Goal: Information Seeking & Learning: Learn about a topic

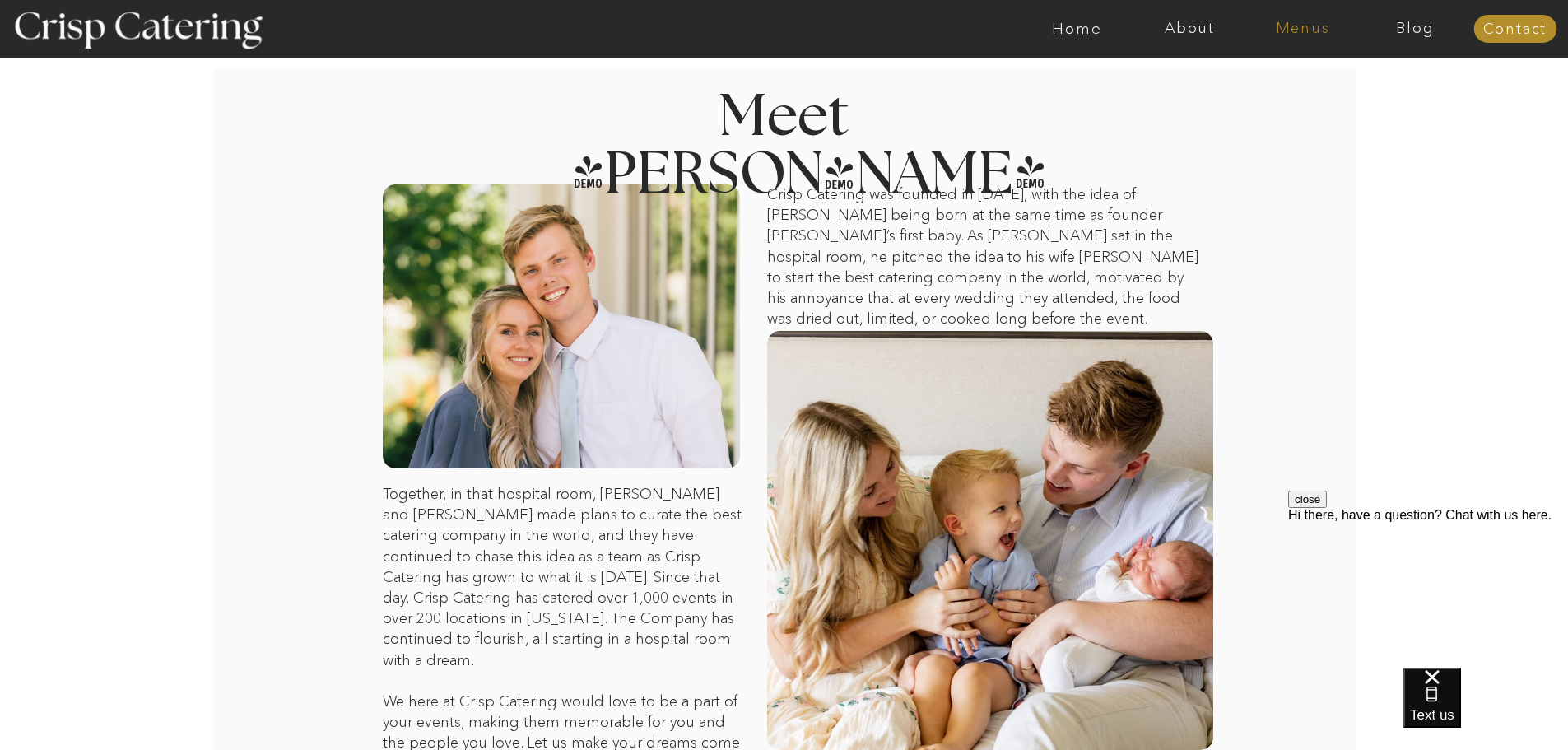
click at [1305, 24] on nav "Menus" at bounding box center [1302, 29] width 113 height 16
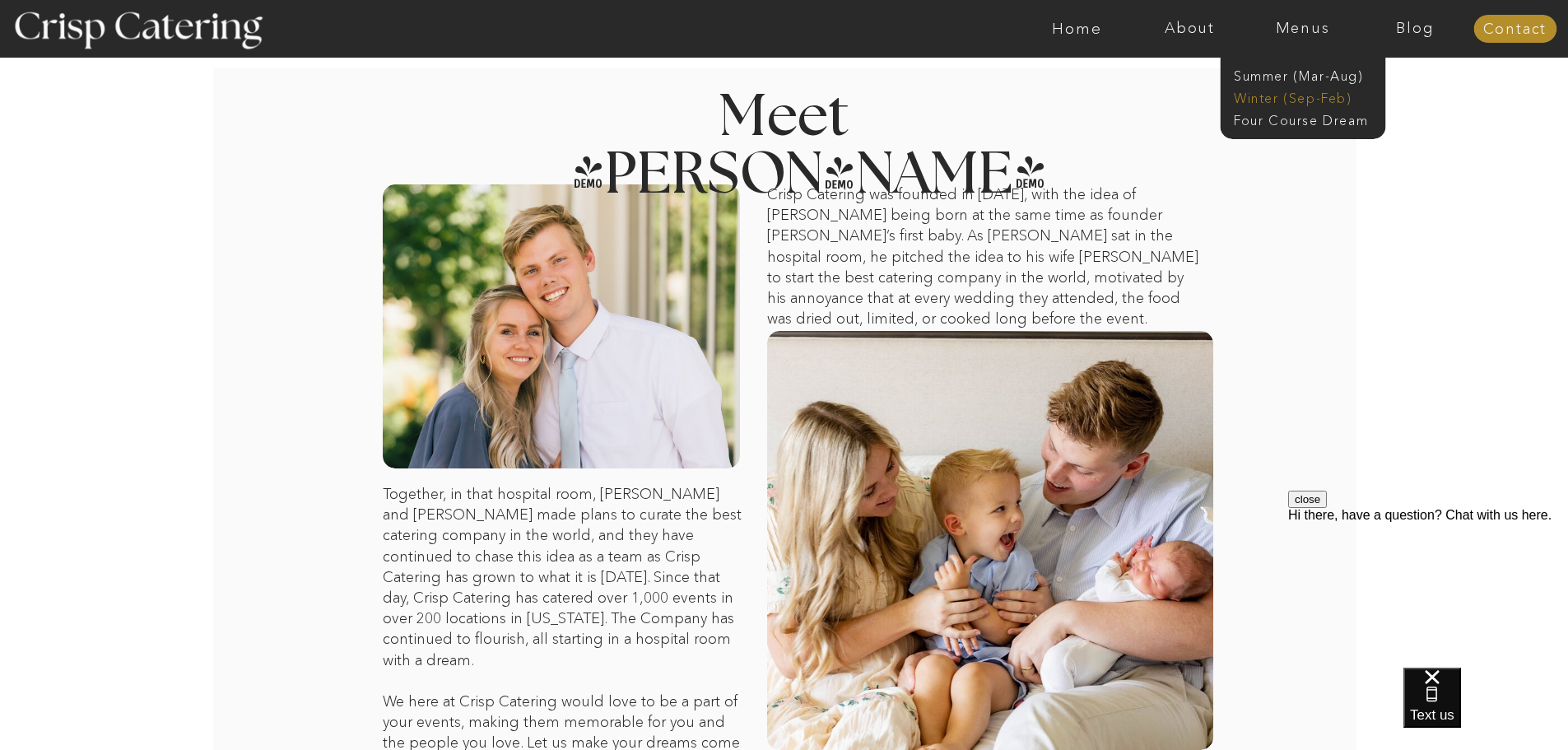
click at [1300, 97] on nav "Winter (Sep-Feb)" at bounding box center [1302, 97] width 135 height 15
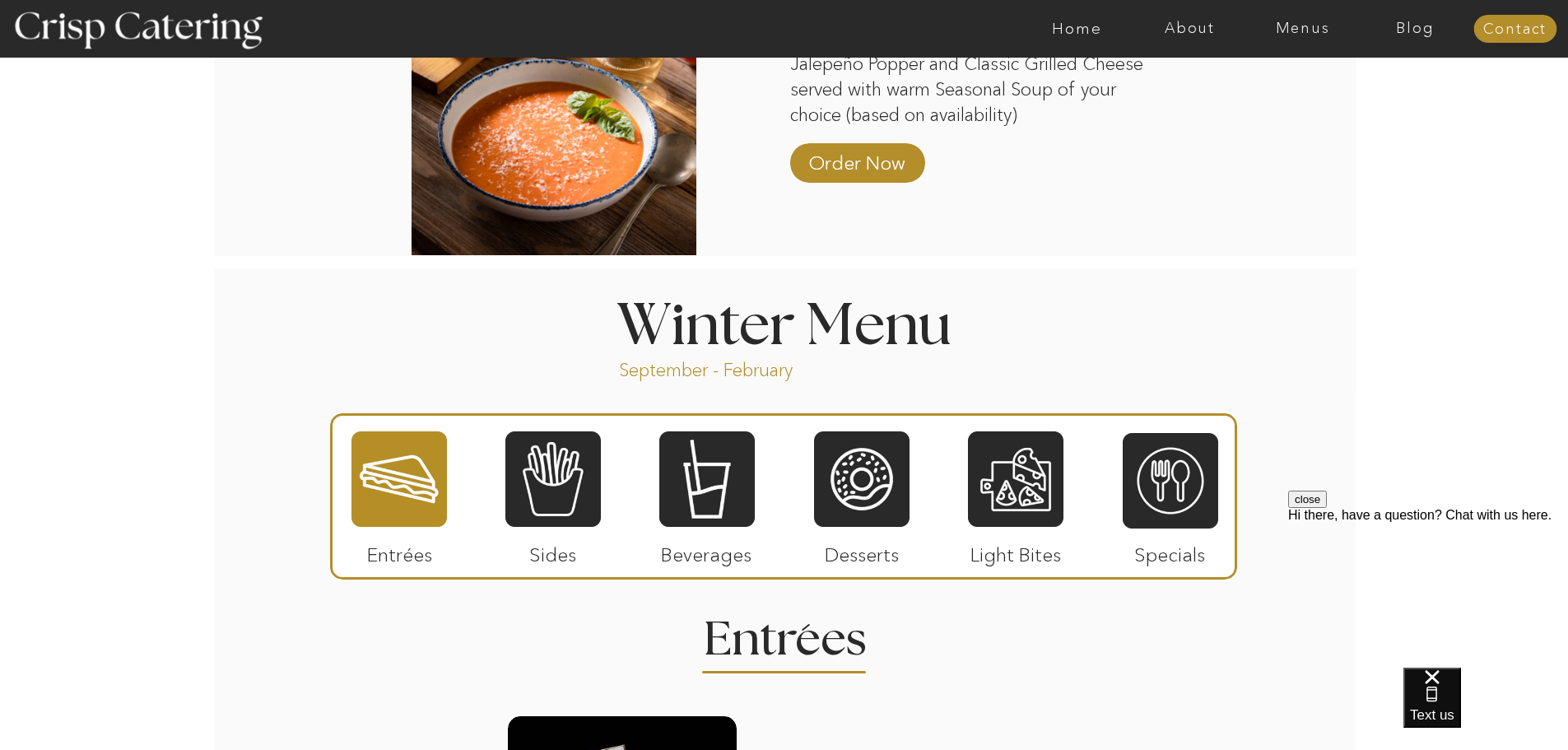
scroll to position [1583, 0]
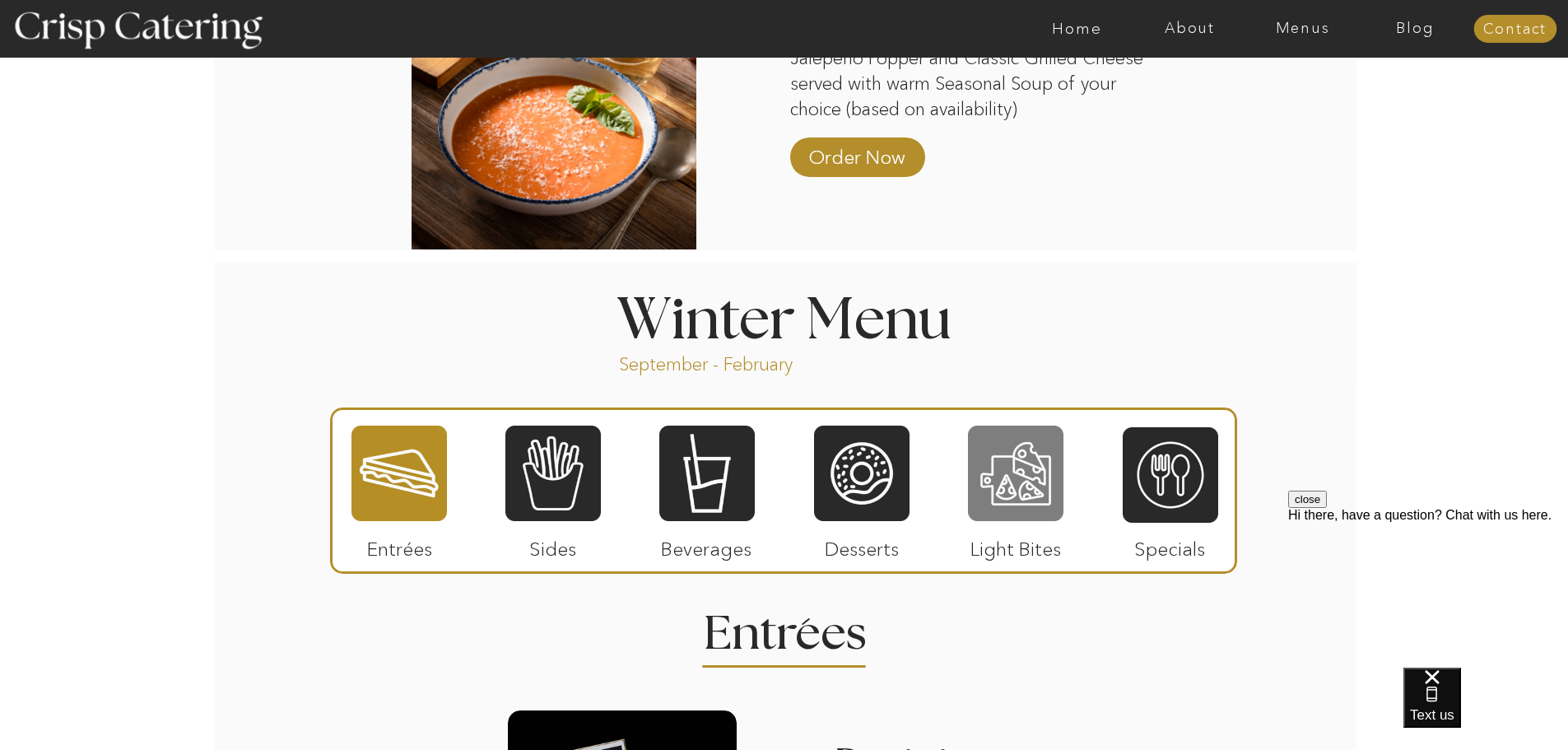
click at [1004, 493] on div at bounding box center [1016, 473] width 96 height 98
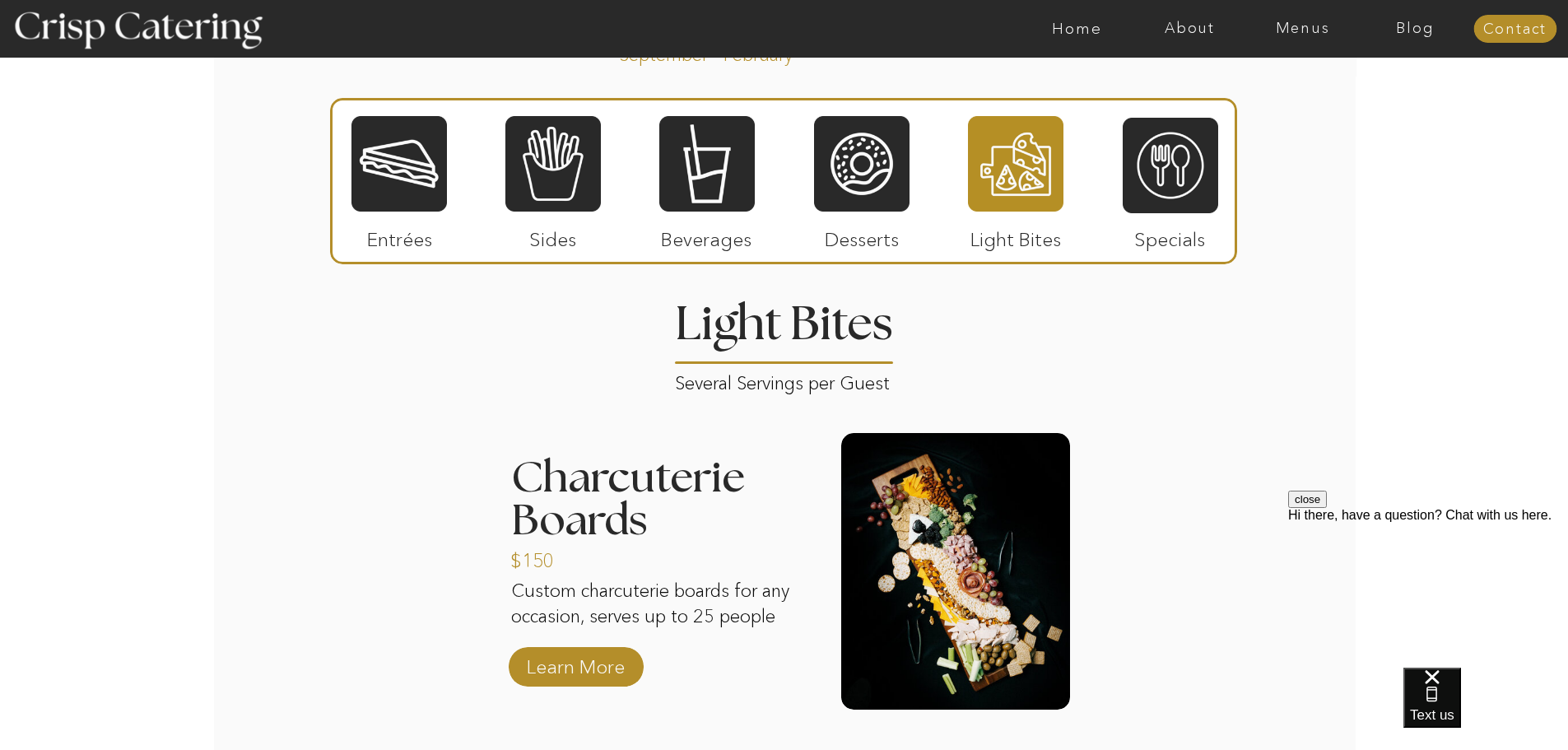
scroll to position [1875, 0]
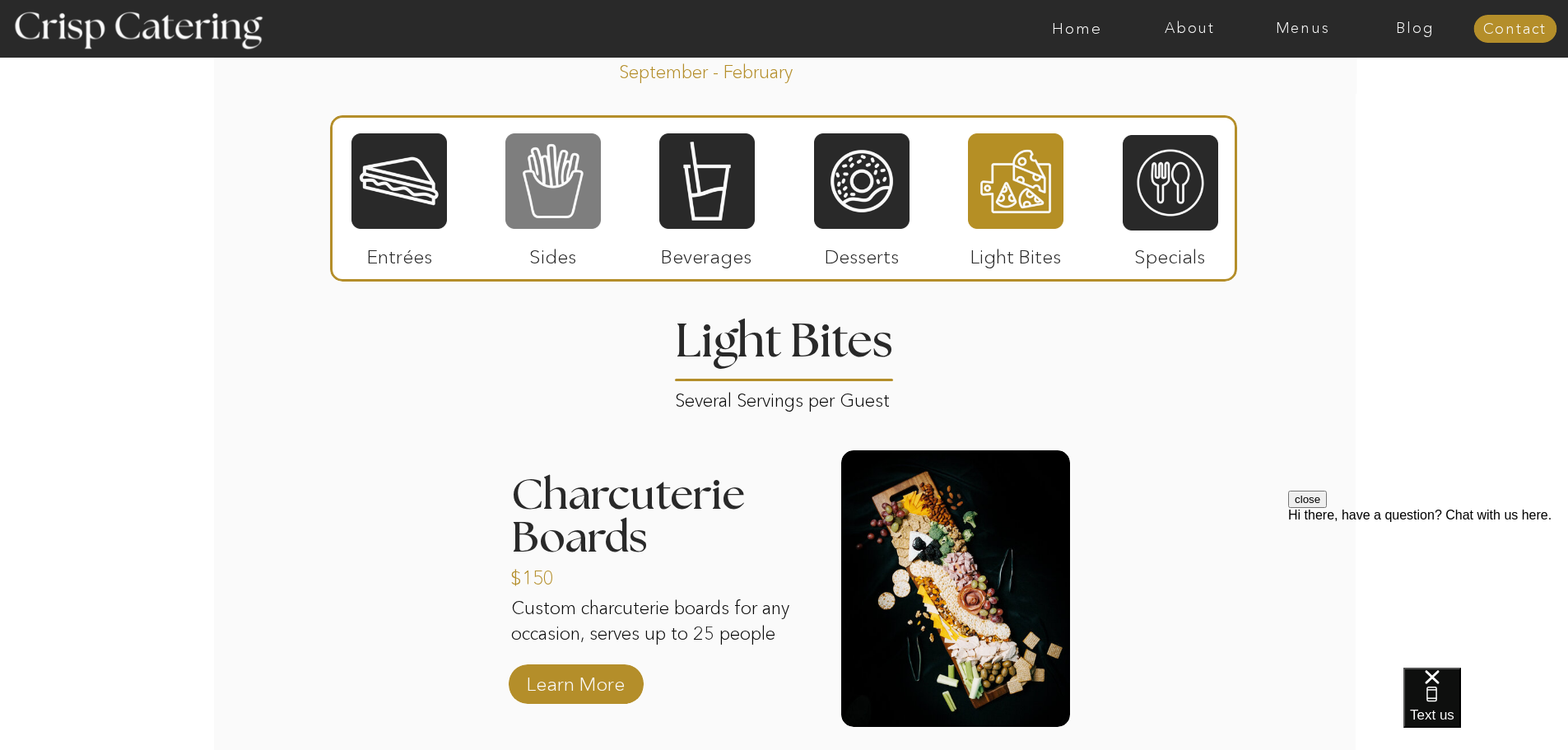
click at [557, 202] on div at bounding box center [553, 181] width 96 height 98
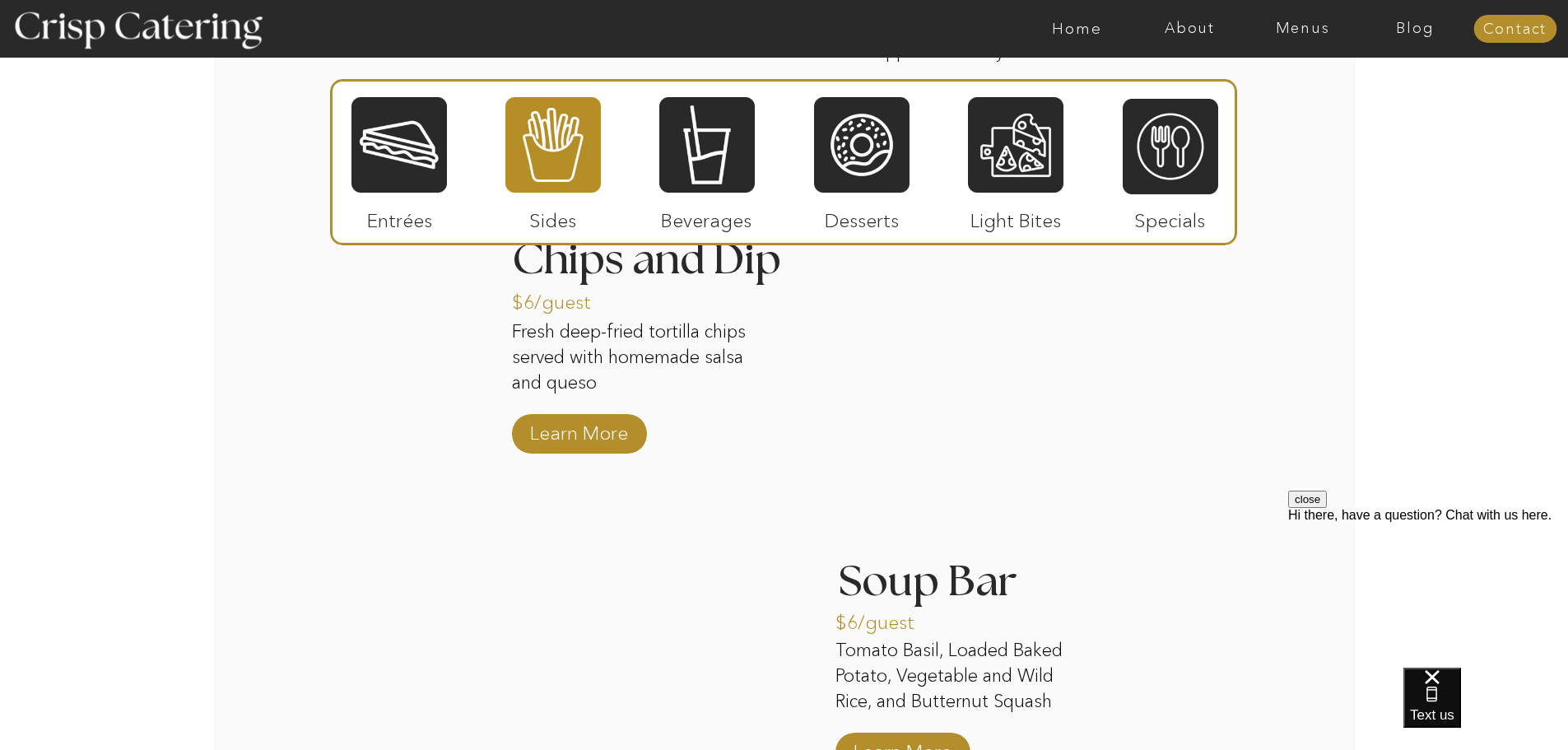
scroll to position [2678, 0]
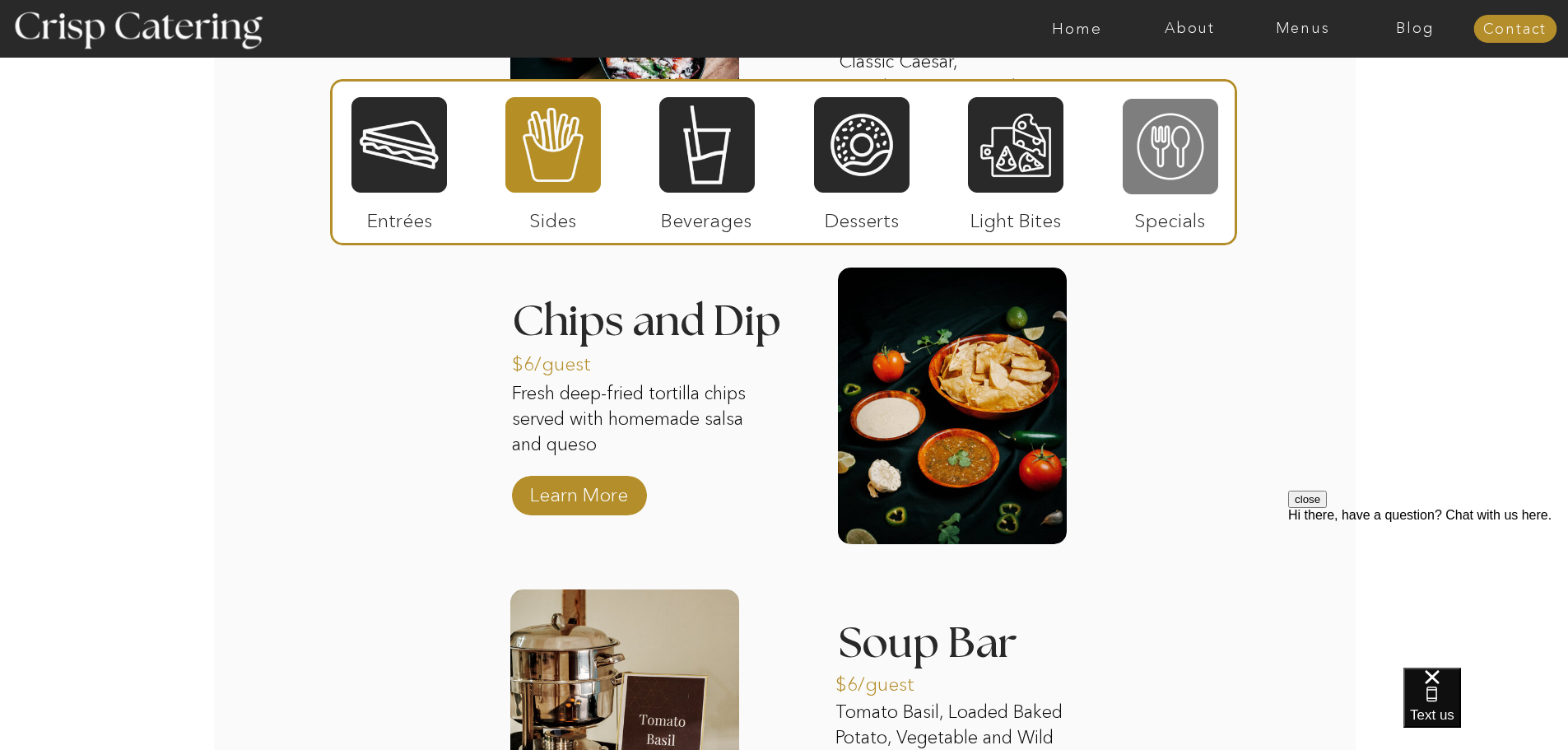
click at [1155, 169] on div at bounding box center [1170, 146] width 96 height 98
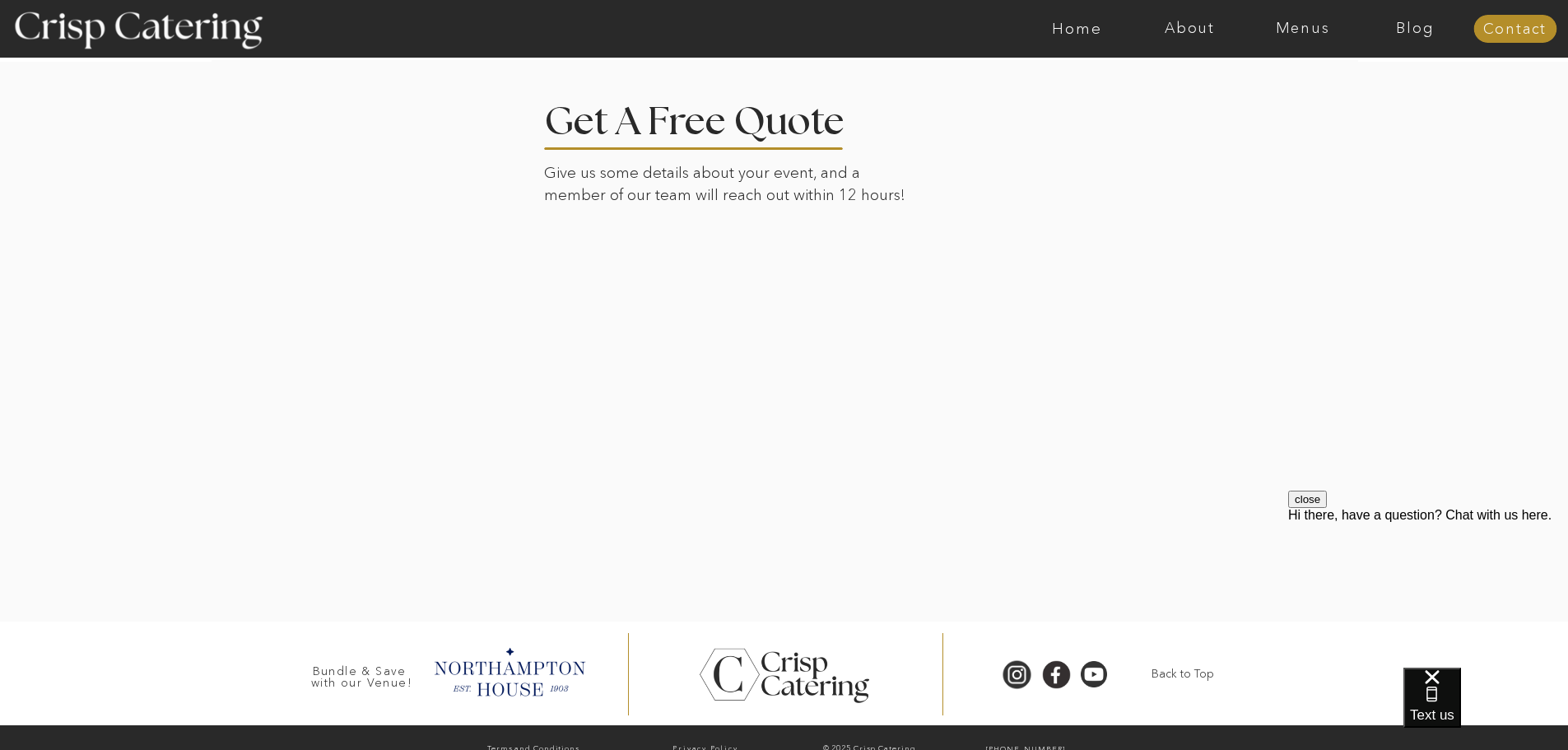
scroll to position [3468, 0]
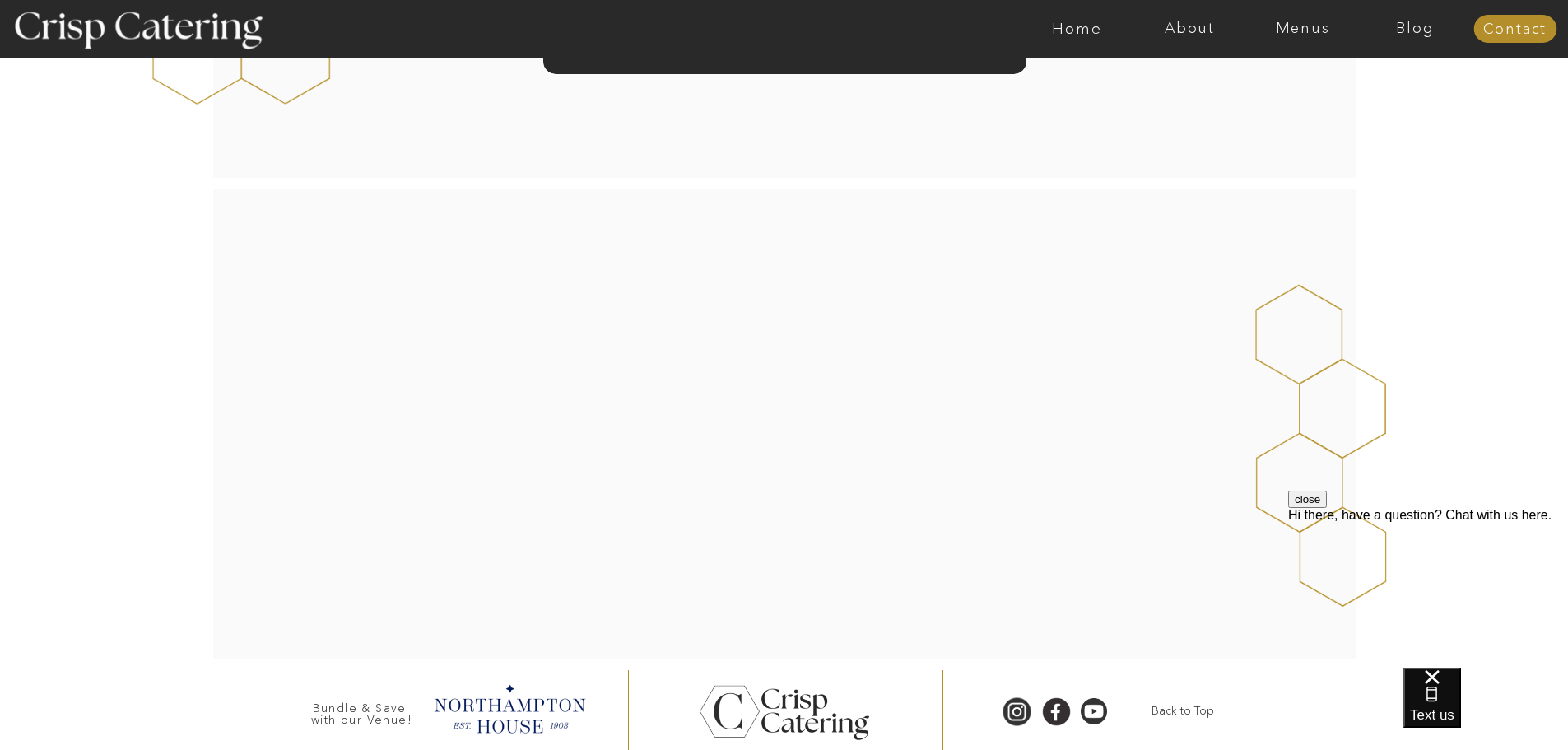
scroll to position [258, 0]
